Goal: Task Accomplishment & Management: Complete application form

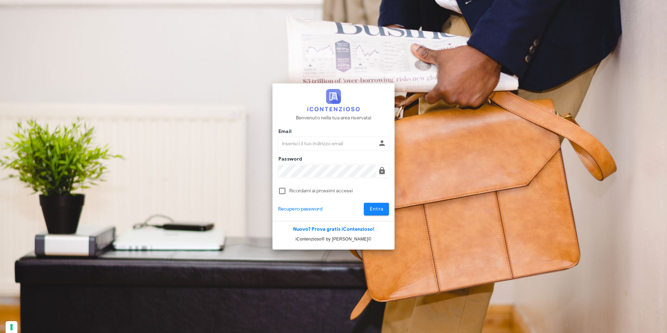
type input "[EMAIL_ADDRESS][DOMAIN_NAME]"
click at [376, 211] on span "Entra" at bounding box center [376, 209] width 14 height 6
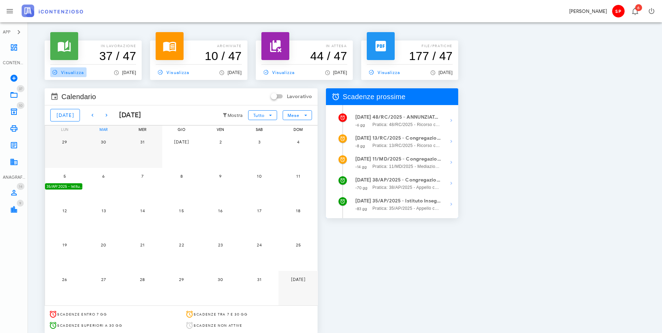
click at [79, 70] on span "Visualizza" at bounding box center [66, 72] width 33 height 6
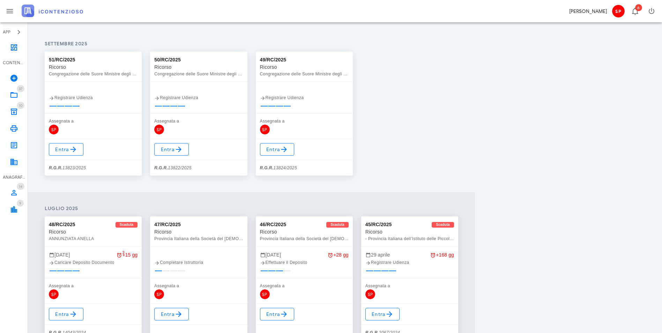
scroll to position [105, 0]
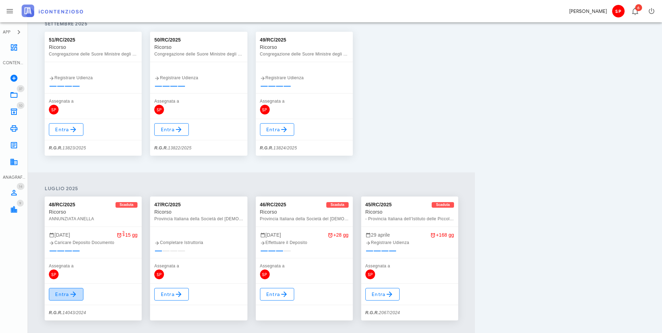
click at [73, 294] on icon at bounding box center [73, 294] width 8 height 8
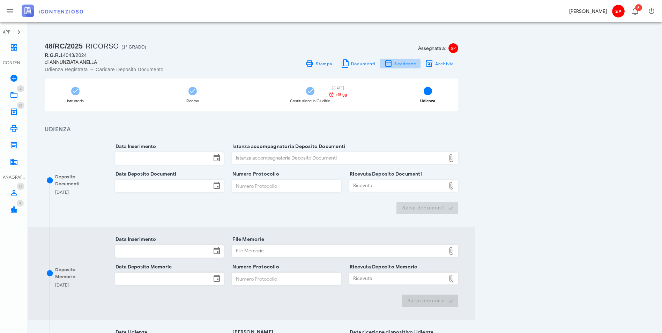
click at [416, 65] on span "Scadenze" at bounding box center [405, 63] width 22 height 5
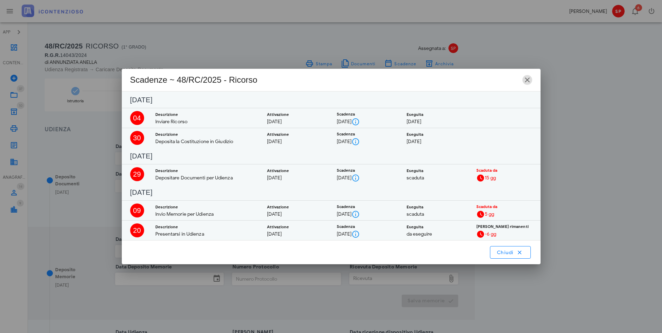
click at [525, 77] on icon "button" at bounding box center [527, 80] width 8 height 8
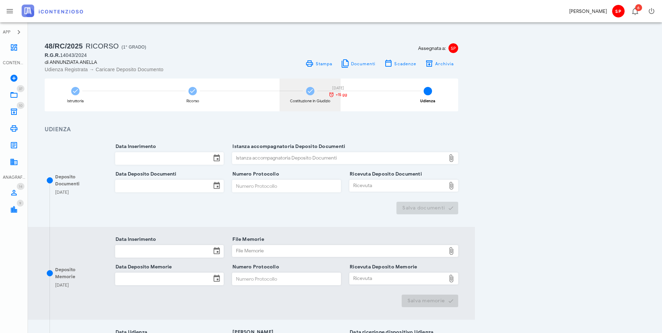
click at [330, 99] on div "Costituzione in Giudizio" at bounding box center [310, 101] width 40 height 4
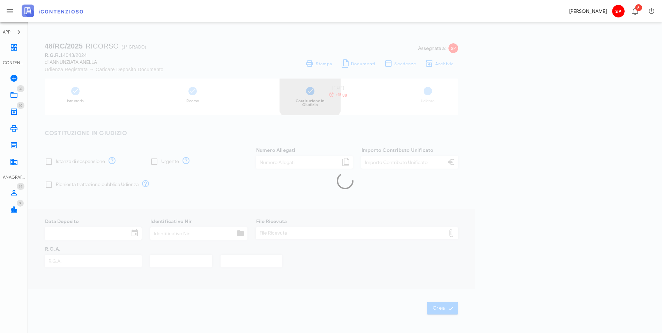
checkbox input "true"
type input "120,00"
type input "02/09/2024"
type input "T-1141250/2024"
type input "14043"
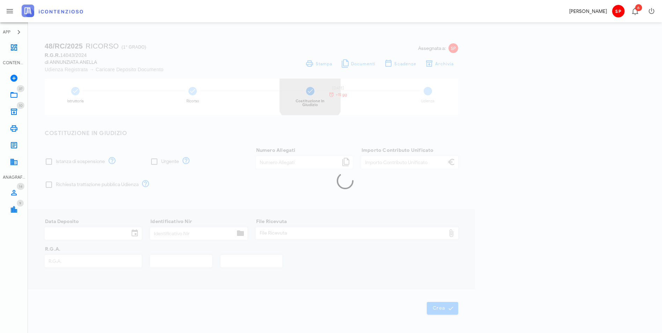
type input "2024"
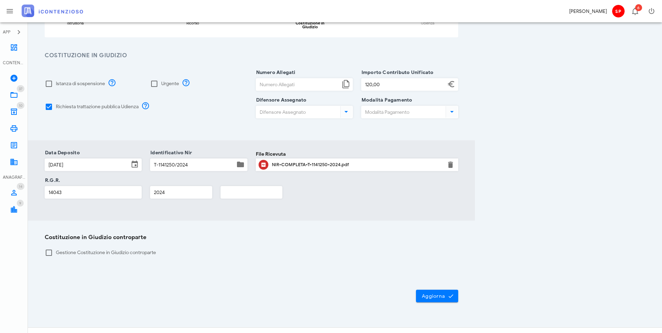
scroll to position [84, 0]
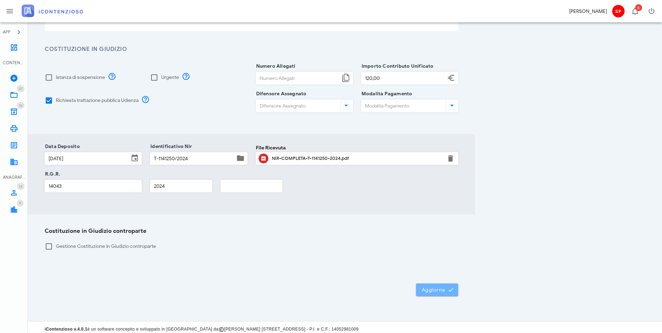
click at [453, 287] on span "Aggiorna" at bounding box center [436, 289] width 31 height 6
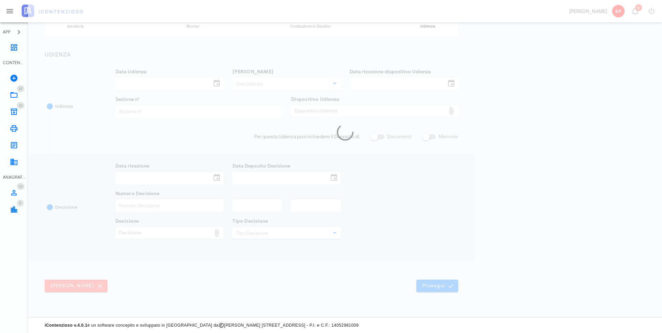
type input "20/10/2025"
type input "09:30"
type input "18/07/2025"
type input "24"
checkbox input "true"
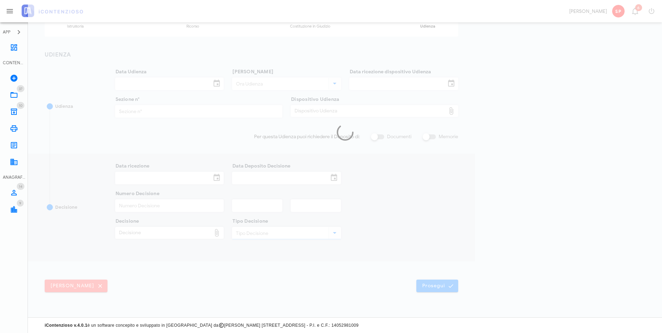
checkbox input "true"
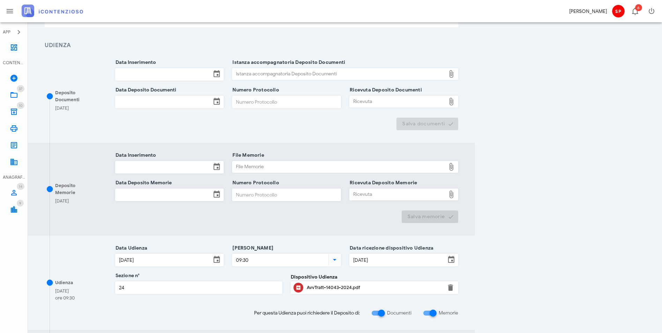
click at [221, 73] on icon at bounding box center [216, 74] width 8 height 8
click at [387, 311] on div at bounding box center [381, 313] width 12 height 12
checkbox input "false"
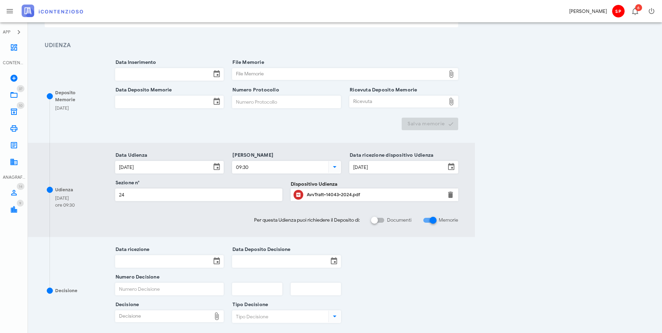
click at [221, 74] on icon at bounding box center [216, 74] width 8 height 8
click at [211, 76] on input "Data Inserimento" at bounding box center [163, 74] width 96 height 12
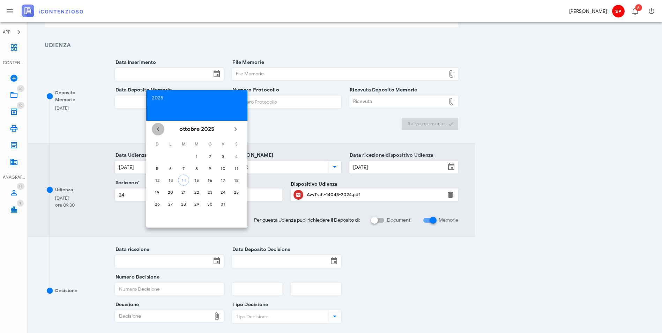
click at [156, 131] on icon "Il mese scorso" at bounding box center [158, 129] width 8 height 8
click at [222, 193] on div "26" at bounding box center [222, 191] width 11 height 5
type input "26/09/2025"
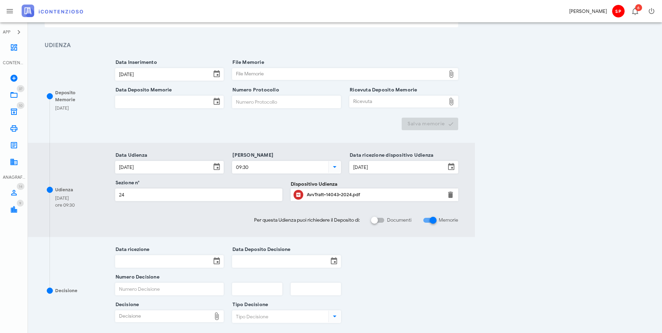
click at [428, 75] on div "File Memorie" at bounding box center [338, 73] width 213 height 11
type input "C:\fakepath\Memoria illustrativa.pdf"
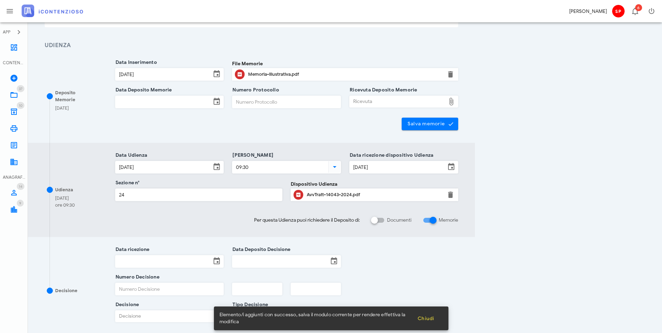
click at [211, 99] on input "Data Deposito Memorie" at bounding box center [163, 102] width 96 height 12
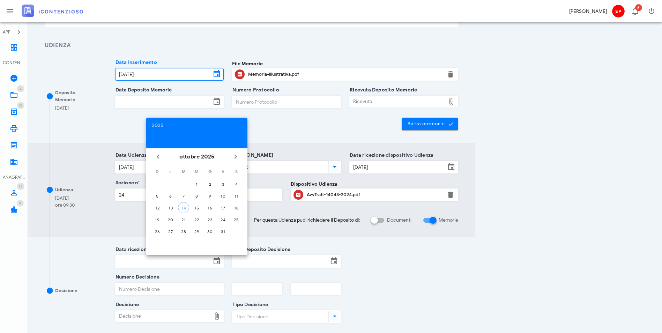
click at [183, 74] on input "26/09/2025" at bounding box center [163, 74] width 96 height 12
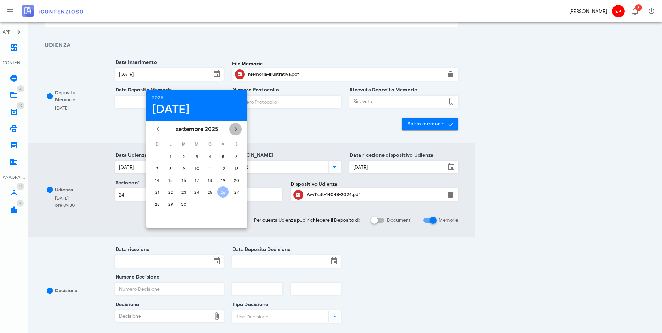
click at [234, 127] on icon "Il prossimo mese" at bounding box center [235, 129] width 8 height 8
click at [184, 180] on div "14" at bounding box center [183, 180] width 10 height 5
type input "[DATE]"
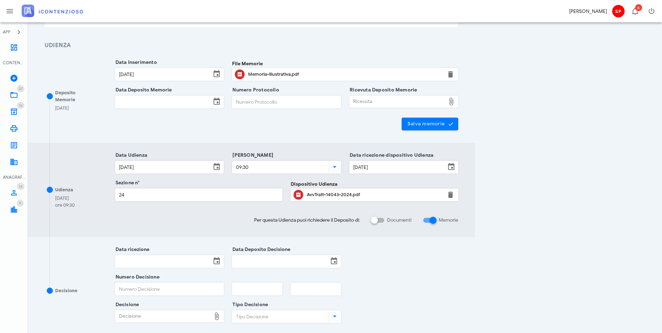
click at [198, 102] on input "Data Deposito Memorie" at bounding box center [163, 102] width 96 height 12
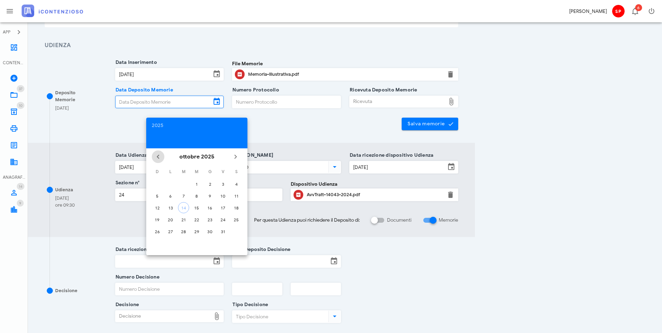
click at [157, 156] on icon "Il mese scorso" at bounding box center [158, 156] width 8 height 8
click at [223, 219] on div "26" at bounding box center [222, 219] width 11 height 5
type input "26/09/2025"
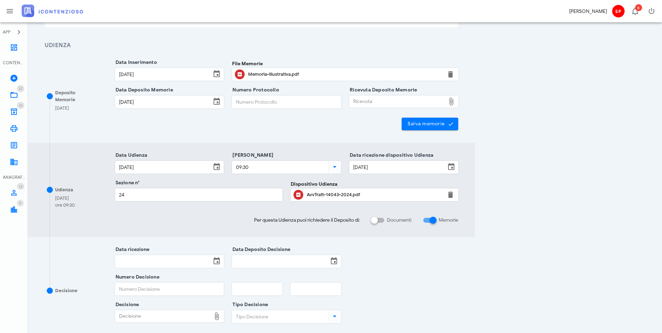
click at [446, 104] on div "Ricevuta" at bounding box center [398, 101] width 96 height 11
type input "C:\fakepath\Ricevuta_NIR_D-3686760-2025.pdf"
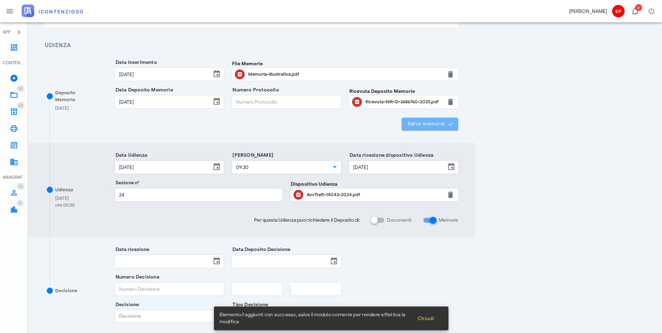
click at [453, 121] on span "Salva memorie" at bounding box center [430, 124] width 46 height 6
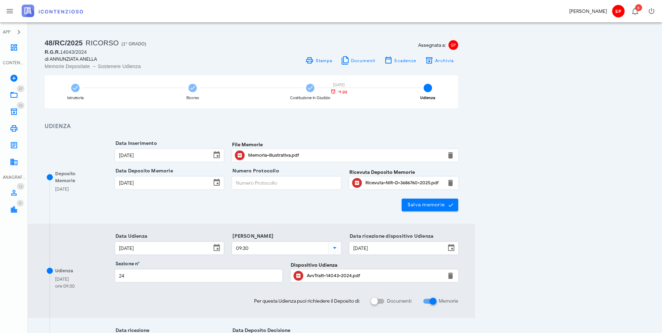
scroll to position [0, 0]
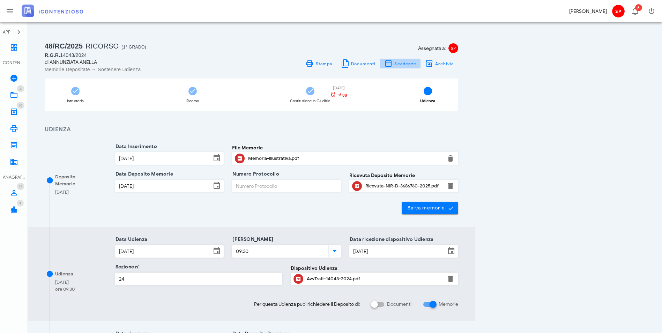
click at [416, 63] on span "Scadenze" at bounding box center [405, 63] width 22 height 5
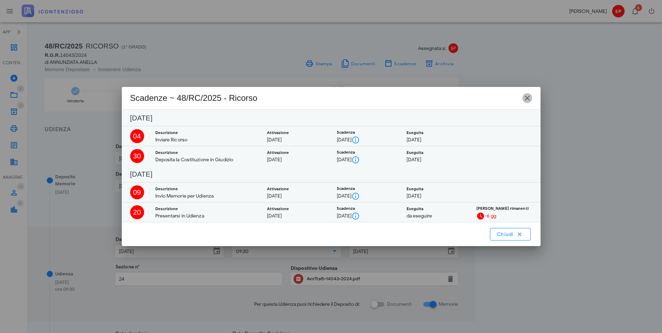
click at [530, 97] on icon "button" at bounding box center [527, 98] width 8 height 8
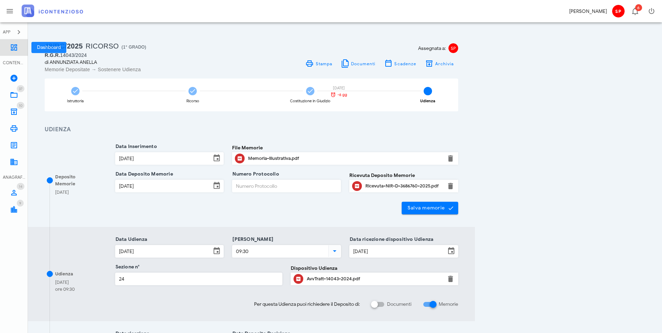
click at [15, 48] on icon at bounding box center [14, 47] width 8 height 8
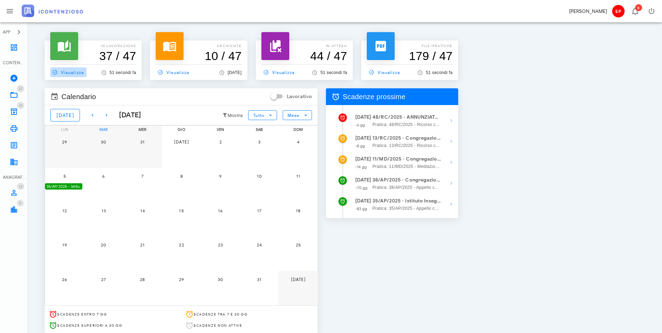
click at [67, 73] on span "Visualizza" at bounding box center [66, 72] width 33 height 6
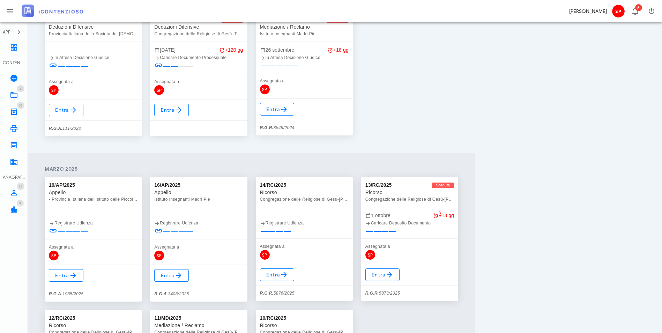
scroll to position [1186, 0]
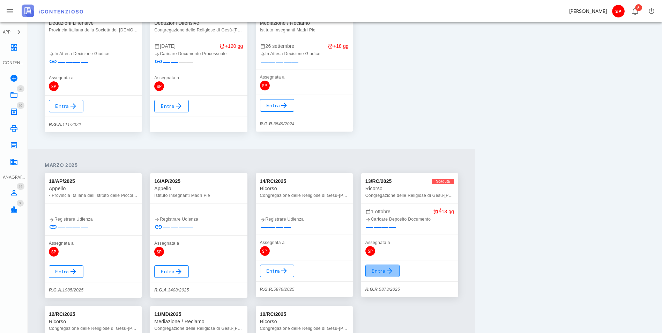
click at [394, 272] on icon at bounding box center [389, 271] width 8 height 8
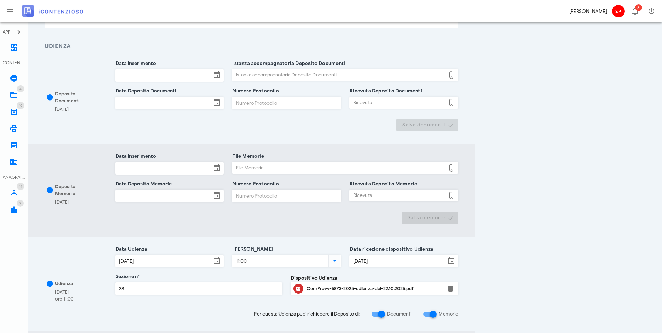
scroll to position [105, 0]
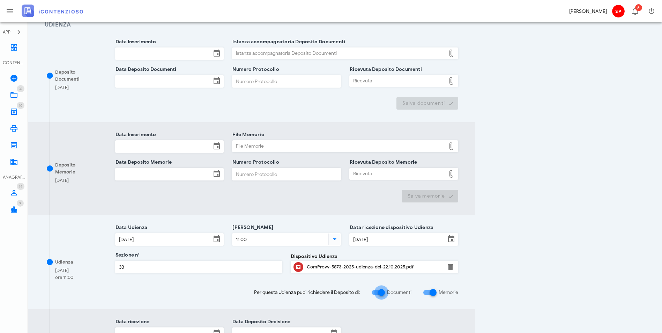
click at [387, 293] on div at bounding box center [381, 292] width 12 height 12
checkbox input "false"
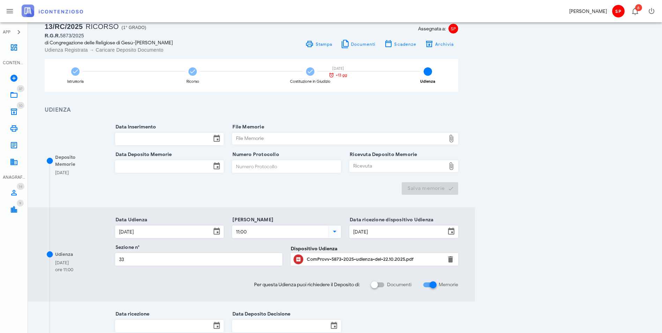
scroll to position [0, 0]
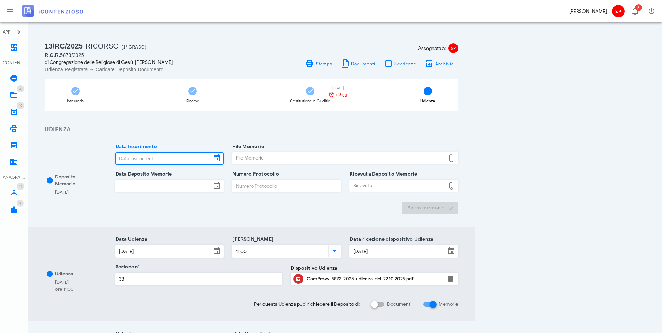
click at [163, 158] on input "Data Inserimento" at bounding box center [163, 158] width 96 height 12
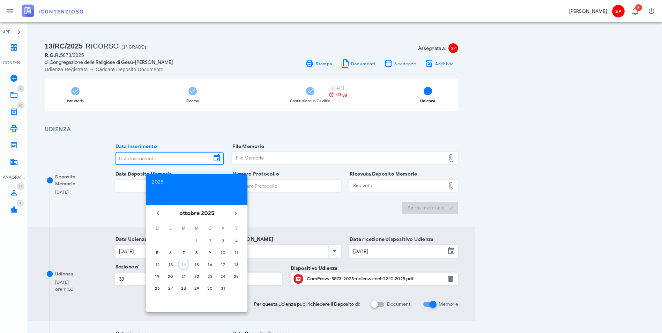
click at [163, 158] on input "Data Inserimento" at bounding box center [163, 158] width 96 height 12
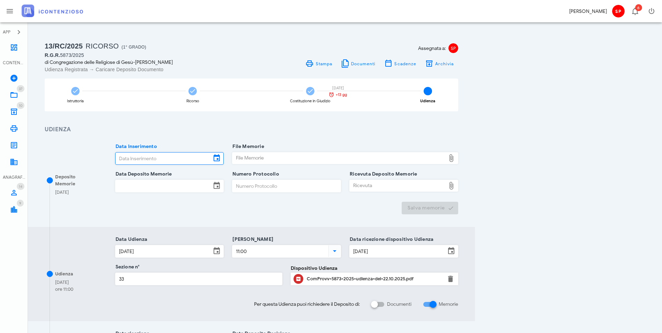
click at [198, 158] on input "Data Inserimento" at bounding box center [163, 158] width 96 height 12
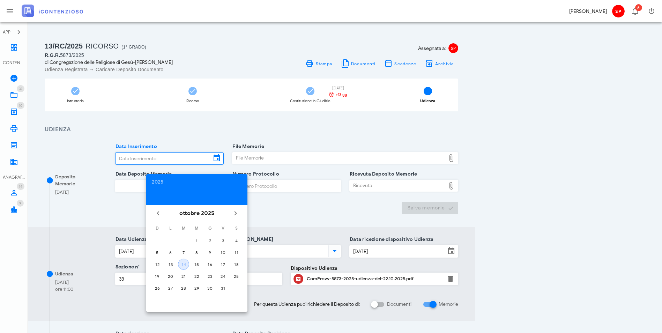
click at [186, 263] on div "14" at bounding box center [183, 264] width 10 height 5
type input "[DATE]"
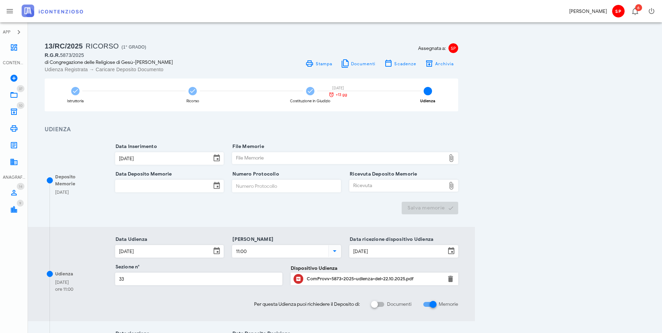
click at [351, 161] on div "File Memorie" at bounding box center [338, 157] width 213 height 11
type input "C:\fakepath\Memoria illustrativa.pdf"
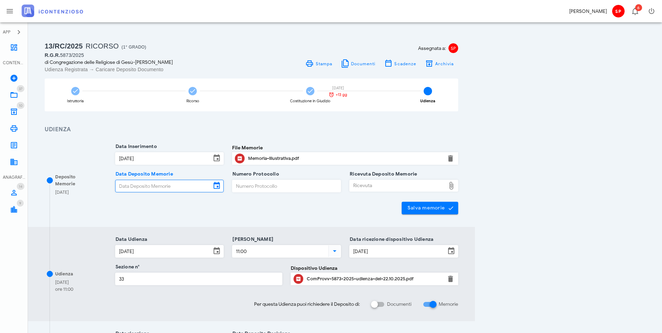
click at [211, 186] on input "Data Deposito Memorie" at bounding box center [163, 186] width 96 height 12
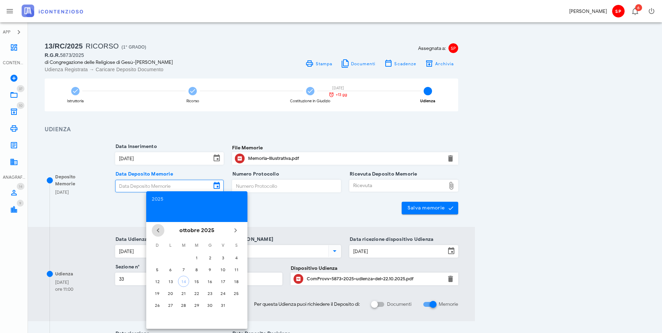
click at [156, 230] on icon "Il mese scorso" at bounding box center [158, 230] width 8 height 8
click at [183, 307] on div "30" at bounding box center [183, 305] width 11 height 5
type input "[DATE]"
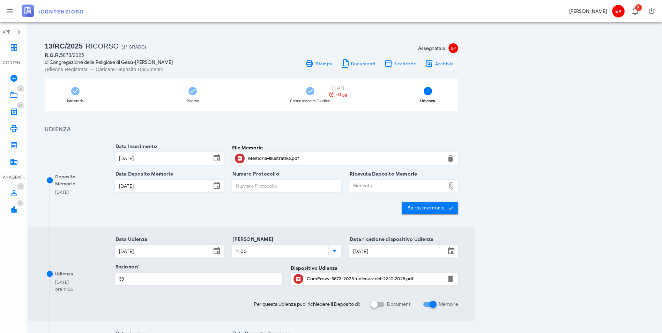
click at [446, 187] on div "Ricevuta" at bounding box center [398, 185] width 96 height 11
type input "C:\fakepath\Ricevuta_NIR_D-3693108-2025.pdf"
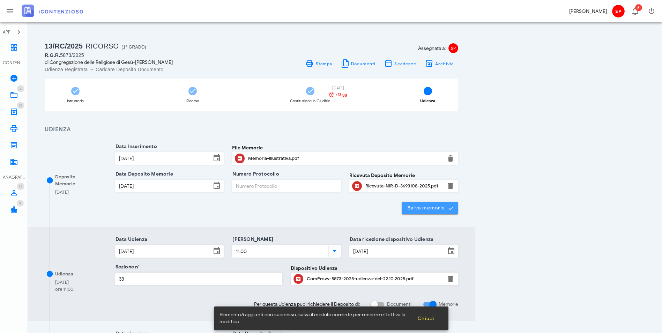
click at [453, 207] on span "Salva memorie" at bounding box center [430, 208] width 46 height 6
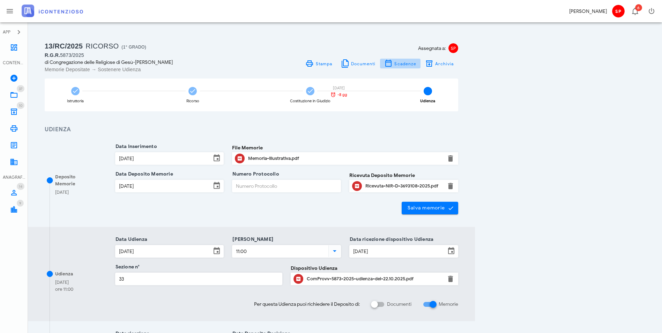
click at [416, 64] on span "Scadenze" at bounding box center [405, 63] width 22 height 5
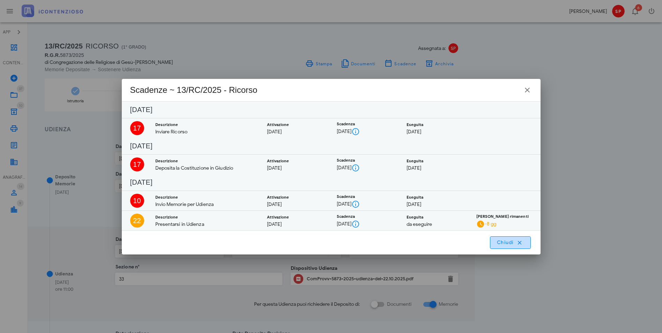
click at [509, 244] on span "Chiudi" at bounding box center [510, 242] width 28 height 6
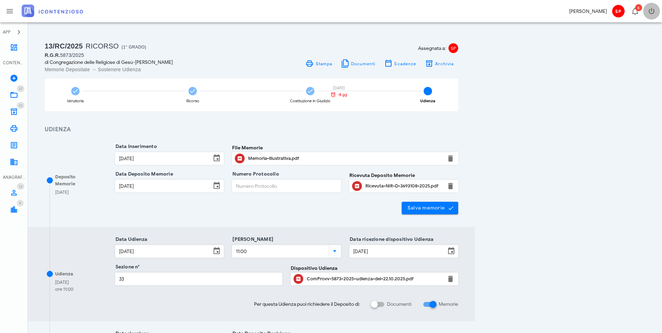
click at [655, 10] on icon "button" at bounding box center [651, 11] width 8 height 8
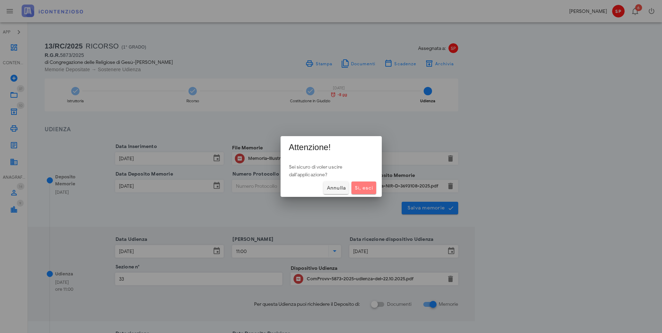
click at [366, 189] on span "Sì, esci" at bounding box center [363, 188] width 19 height 6
